Goal: Task Accomplishment & Management: Use online tool/utility

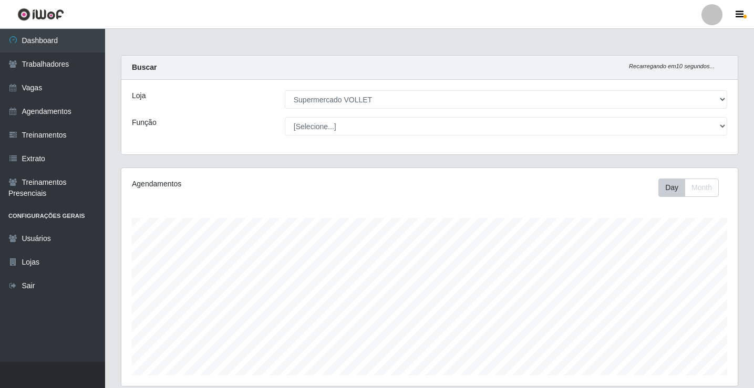
select select "72"
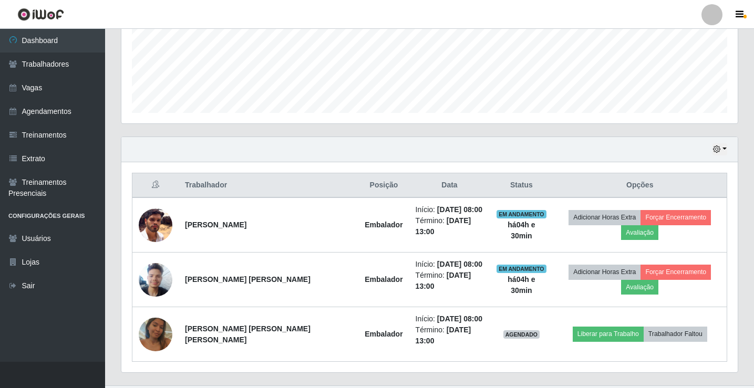
scroll to position [218, 617]
click at [656, 327] on button "Trabalhador Faltou" at bounding box center [676, 334] width 64 height 15
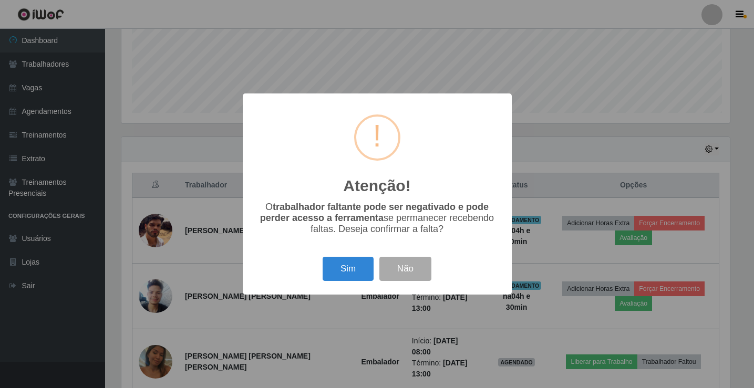
scroll to position [218, 611]
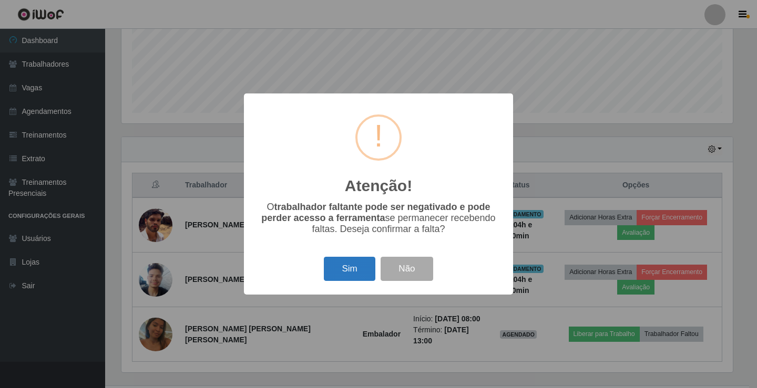
click at [354, 270] on button "Sim" at bounding box center [349, 269] width 51 height 25
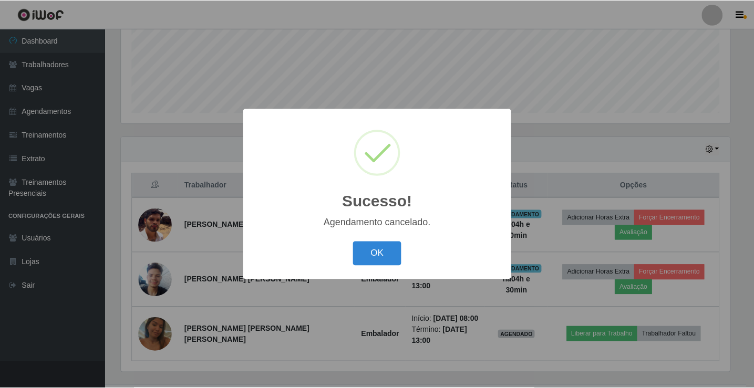
scroll to position [216, 0]
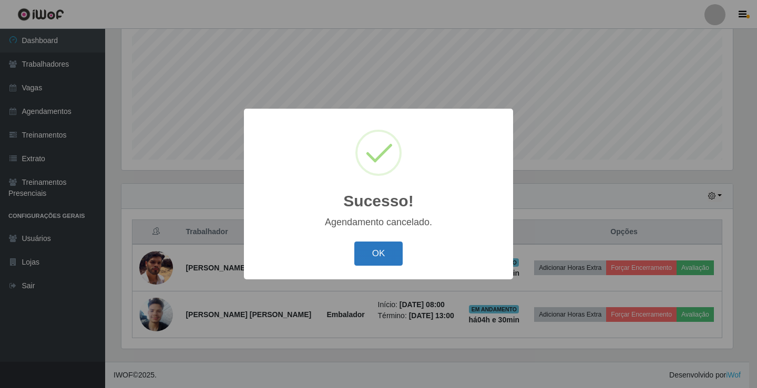
click at [376, 251] on button "OK" at bounding box center [378, 254] width 49 height 25
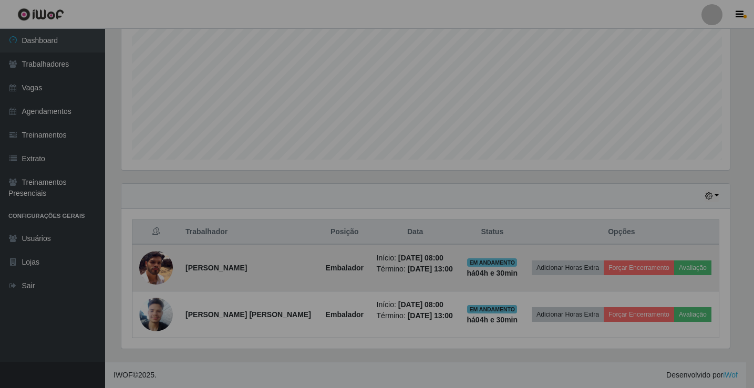
scroll to position [218, 617]
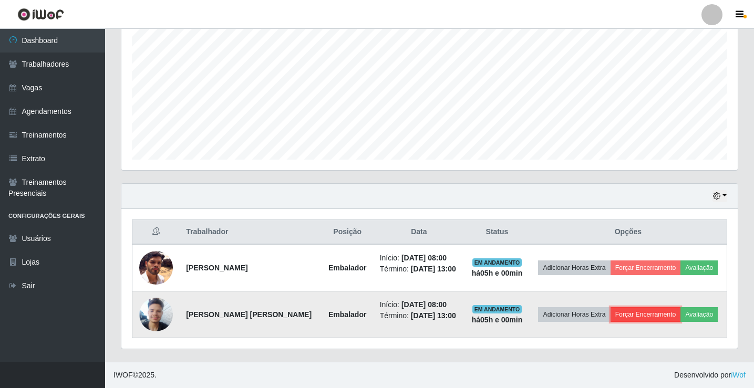
click at [654, 315] on button "Forçar Encerramento" at bounding box center [646, 314] width 70 height 15
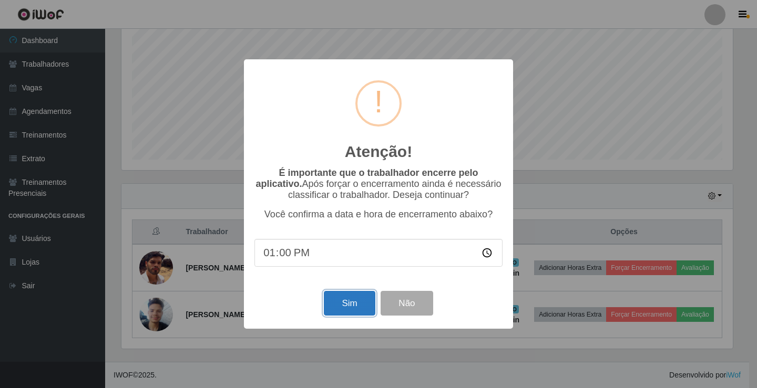
click at [343, 310] on button "Sim" at bounding box center [349, 303] width 51 height 25
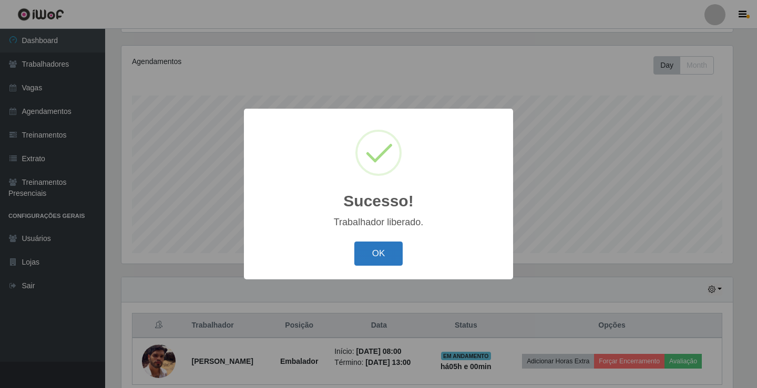
click at [366, 253] on button "OK" at bounding box center [378, 254] width 49 height 25
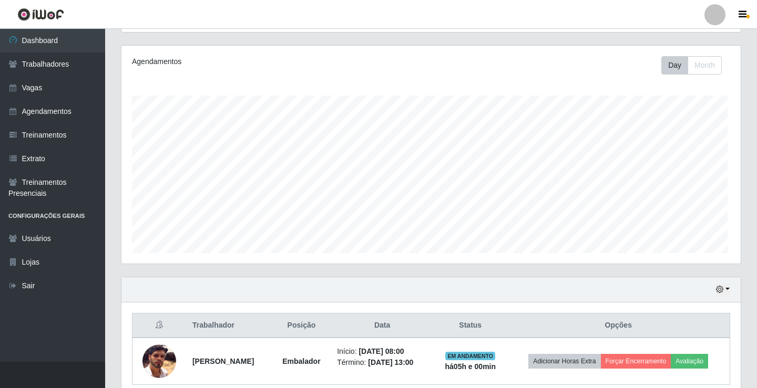
scroll to position [218, 617]
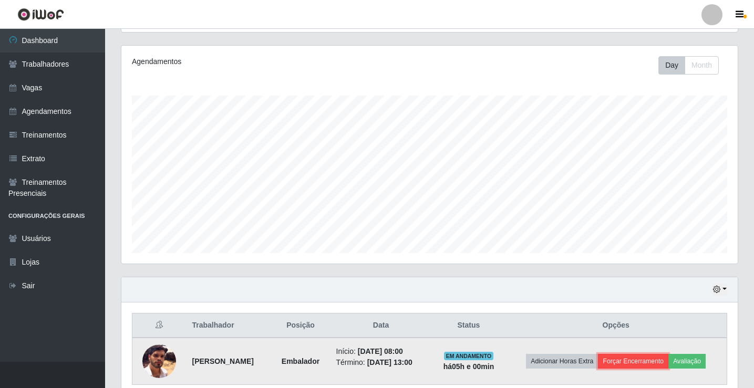
click at [644, 362] on button "Forçar Encerramento" at bounding box center [633, 361] width 70 height 15
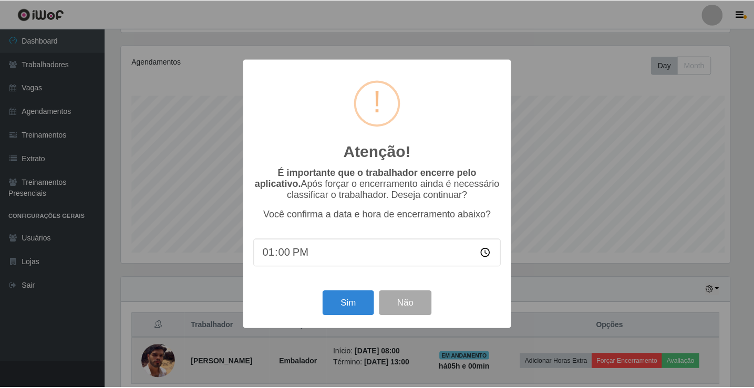
scroll to position [218, 611]
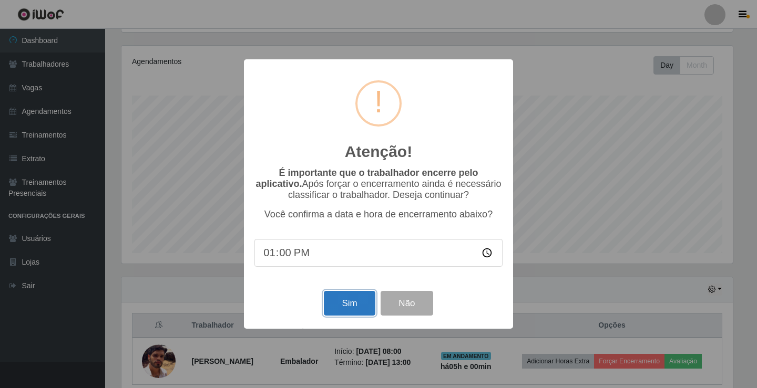
click at [357, 306] on button "Sim" at bounding box center [349, 303] width 51 height 25
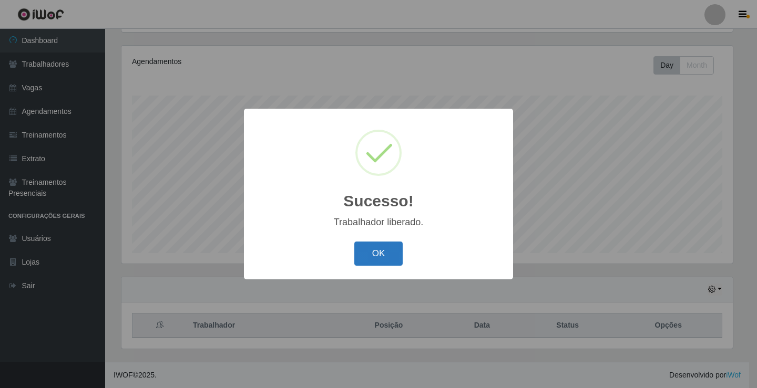
click at [372, 260] on button "OK" at bounding box center [378, 254] width 49 height 25
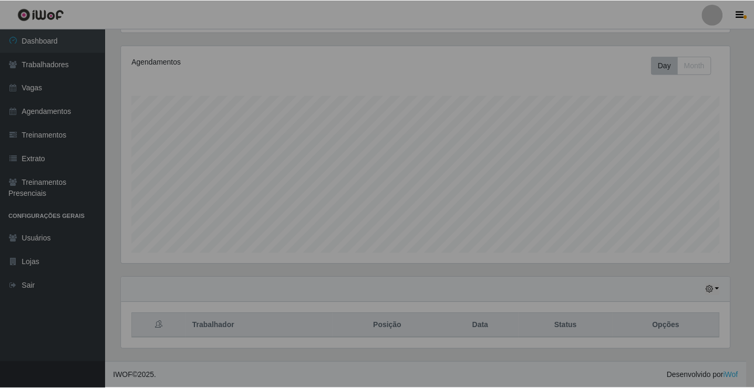
scroll to position [218, 617]
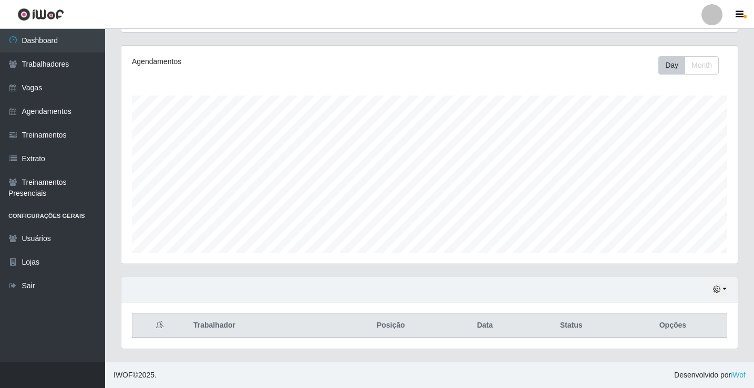
click at [701, 284] on div "Hoje 1 dia 3 dias 1 Semana Não encerrados" at bounding box center [429, 290] width 617 height 25
